Goal: Task Accomplishment & Management: Manage account settings

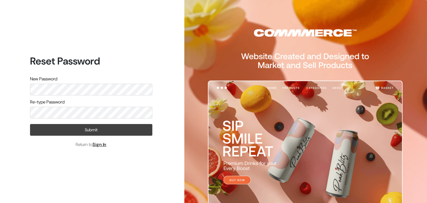
click at [76, 129] on button "Submit" at bounding box center [91, 130] width 122 height 12
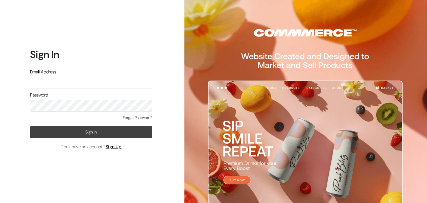
click at [107, 137] on button "Sign In" at bounding box center [91, 132] width 122 height 12
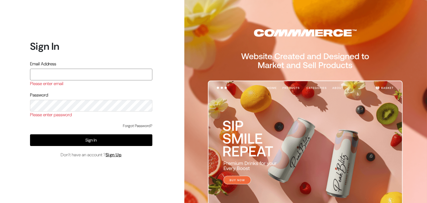
click at [76, 74] on input "text" at bounding box center [91, 75] width 122 height 12
type input "shaamphilic@gmail.com"
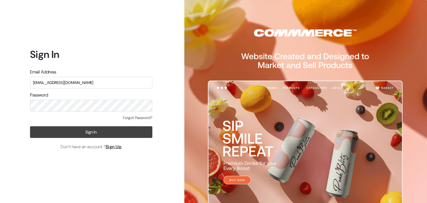
click at [90, 128] on button "Sign In" at bounding box center [91, 132] width 122 height 12
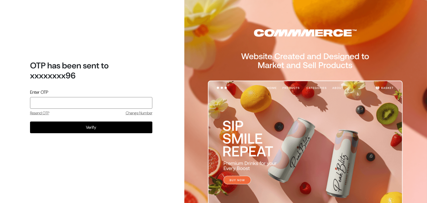
click at [101, 102] on input "tel" at bounding box center [91, 103] width 122 height 12
click at [100, 102] on input "tel" at bounding box center [91, 103] width 122 height 12
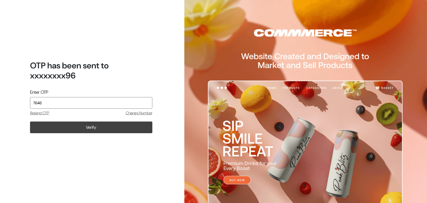
type input "7646"
click at [95, 122] on button "Verify" at bounding box center [91, 128] width 122 height 12
